Goal: Navigation & Orientation: Find specific page/section

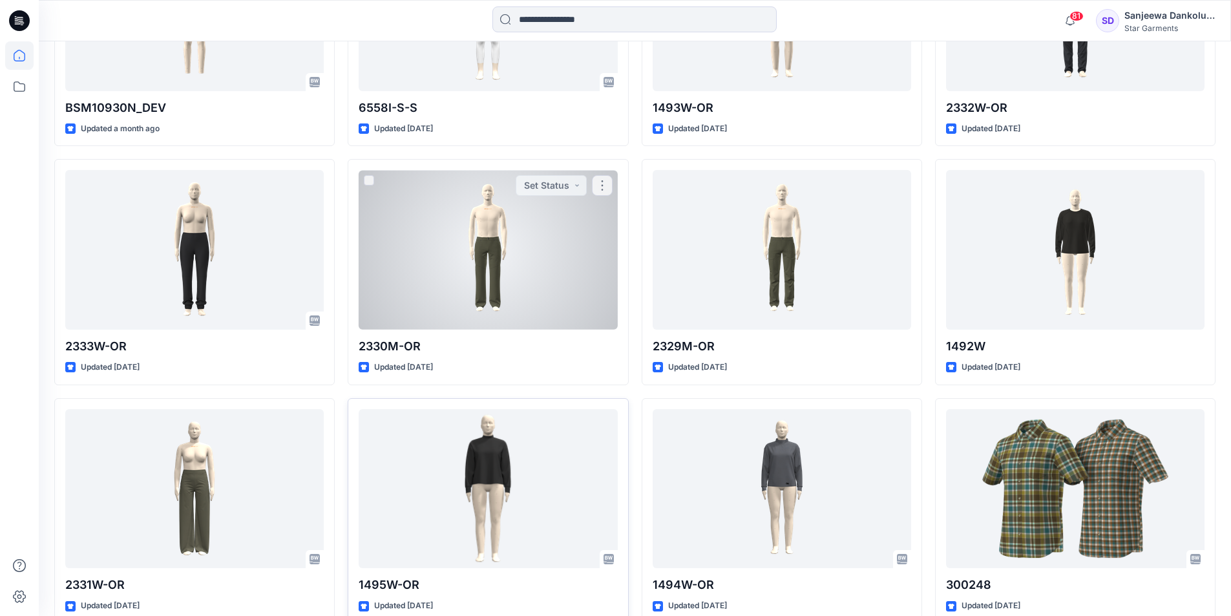
scroll to position [596, 0]
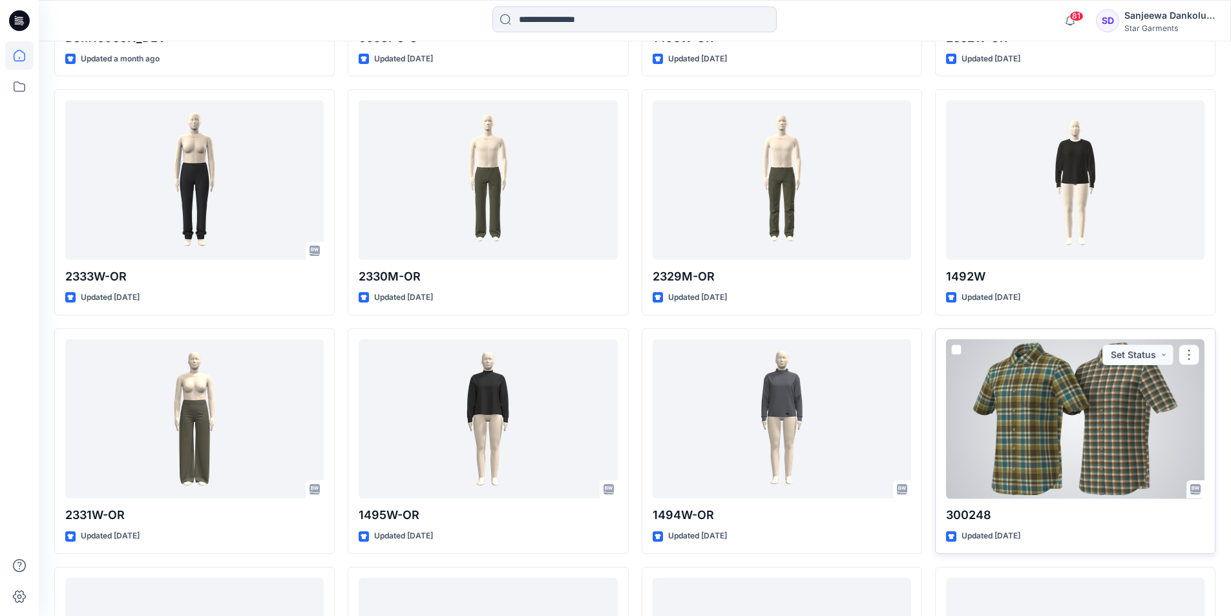
click at [1010, 447] on div at bounding box center [1075, 419] width 258 height 160
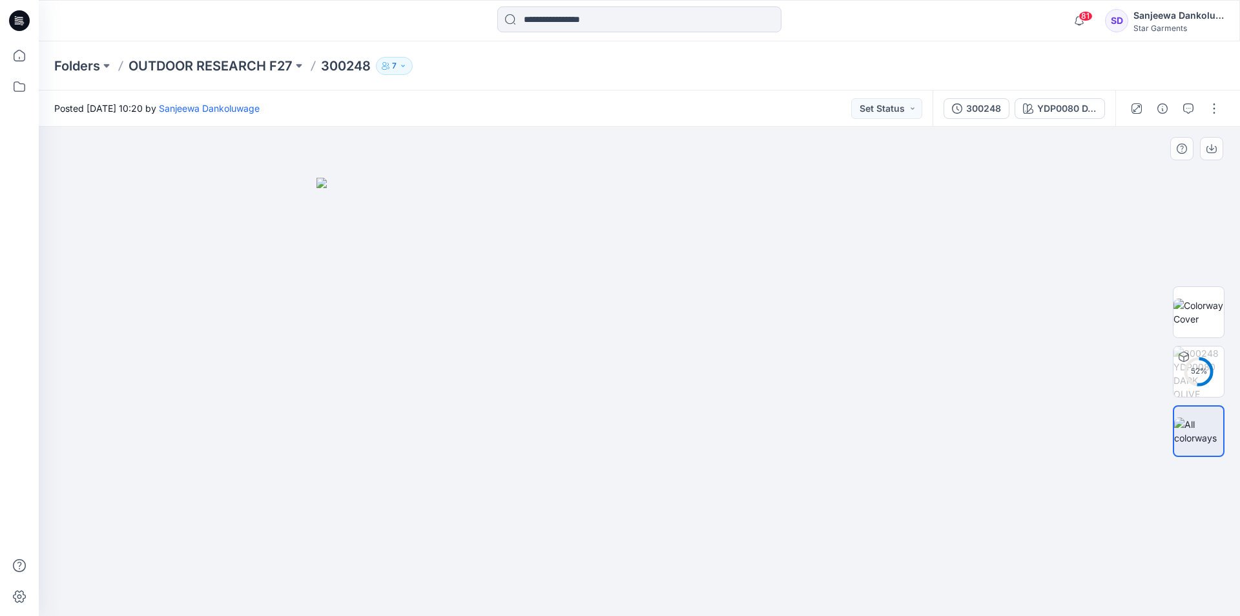
drag, startPoint x: 815, startPoint y: 475, endPoint x: 869, endPoint y: 463, distance: 55.0
click at [869, 463] on img at bounding box center [640, 397] width 646 height 439
click at [21, 16] on icon at bounding box center [19, 20] width 21 height 21
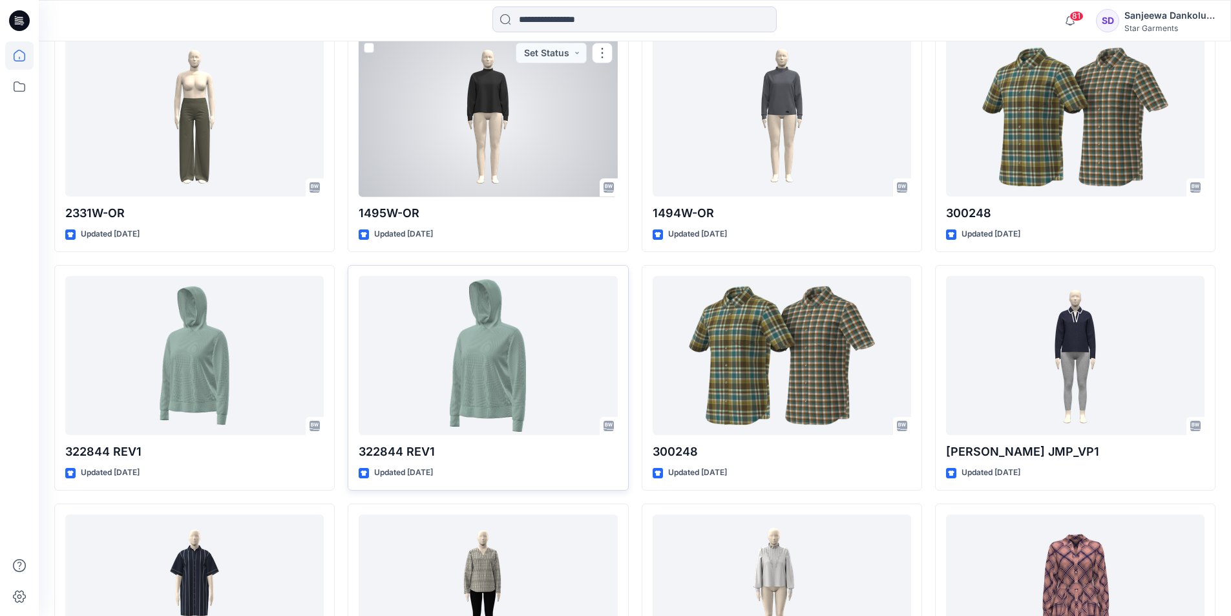
scroll to position [904, 0]
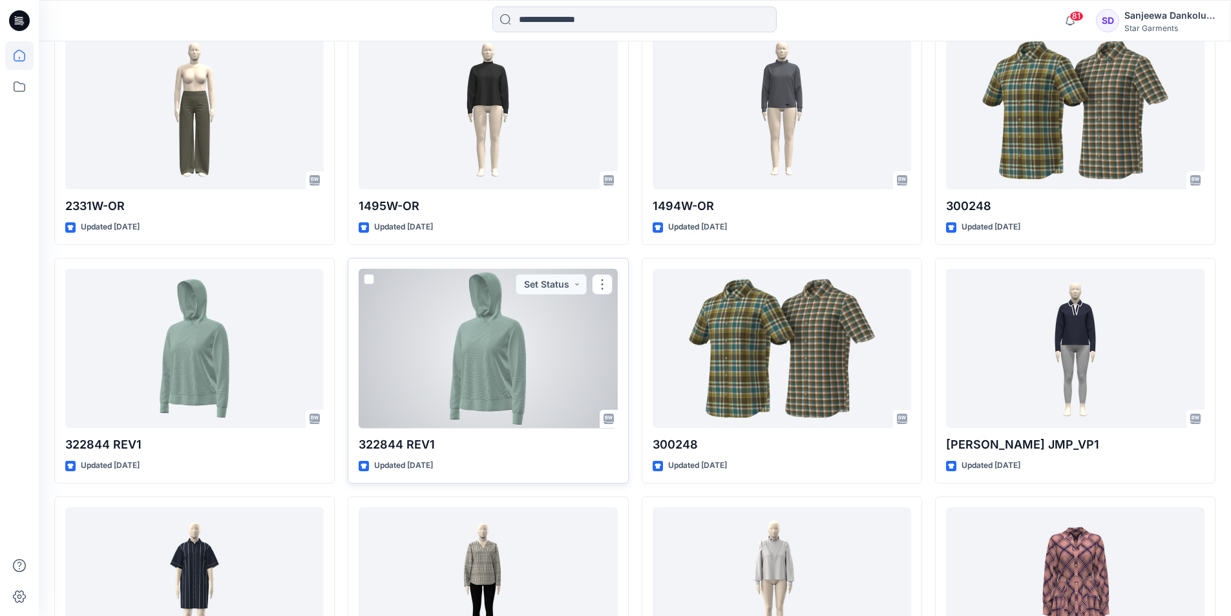
click at [457, 354] on div at bounding box center [488, 349] width 258 height 160
